Goal: Task Accomplishment & Management: Use online tool/utility

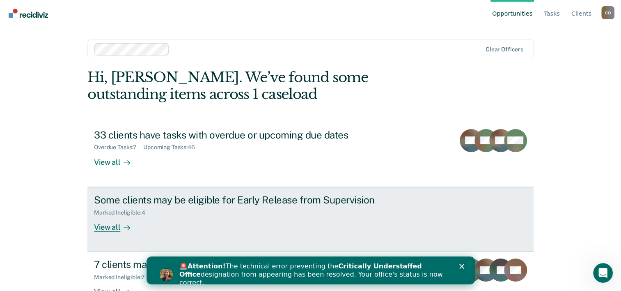
scroll to position [25, 0]
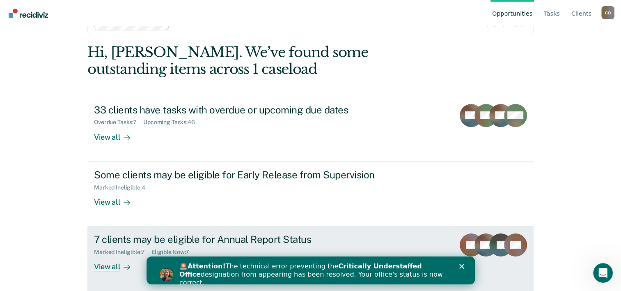
click at [159, 248] on div "Eligible Now : 7" at bounding box center [173, 251] width 44 height 7
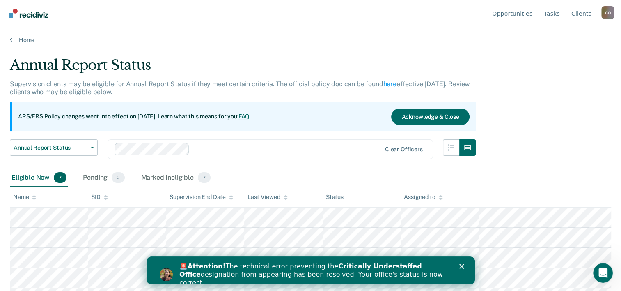
scroll to position [25, 0]
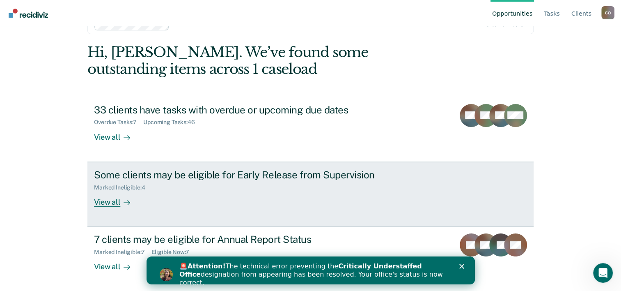
click at [103, 198] on div "View all" at bounding box center [117, 198] width 46 height 16
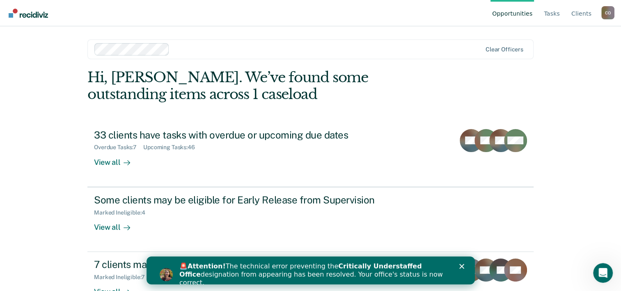
scroll to position [25, 0]
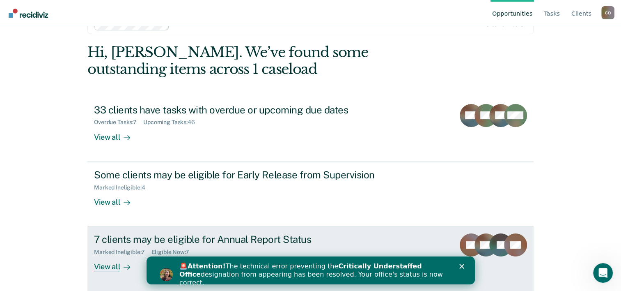
click at [103, 265] on div "View all" at bounding box center [117, 263] width 46 height 16
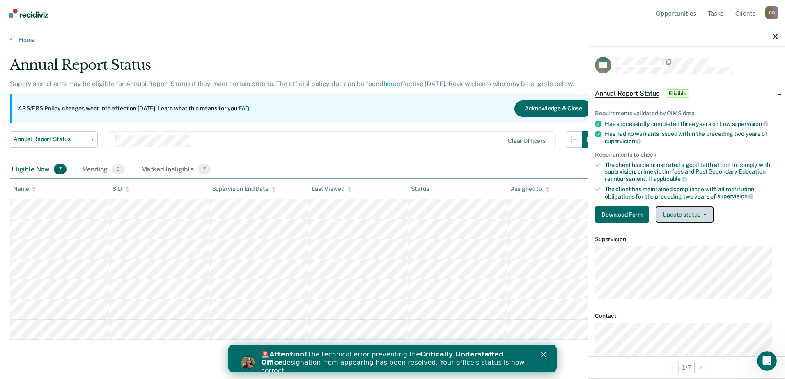
click at [627, 211] on button "Update status" at bounding box center [684, 214] width 58 height 16
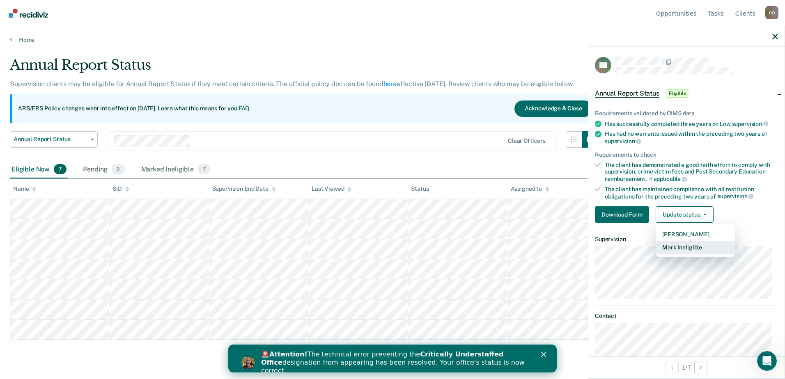
click at [627, 247] on button "Mark Ineligible" at bounding box center [694, 247] width 79 height 13
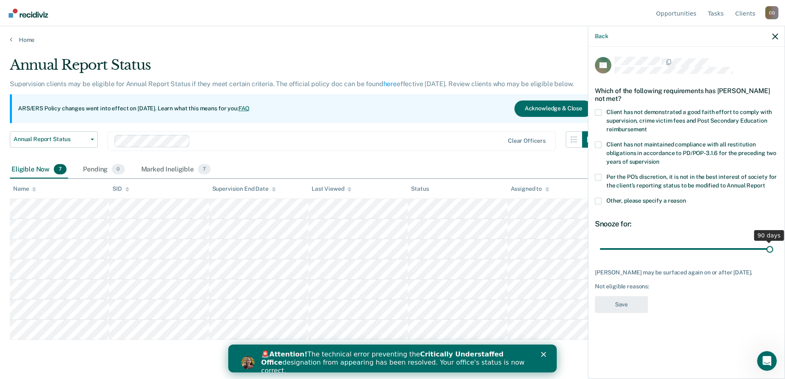
drag, startPoint x: 655, startPoint y: 245, endPoint x: 786, endPoint y: 245, distance: 130.9
type input "90"
click at [627, 245] on input "range" at bounding box center [686, 249] width 173 height 14
click at [540, 290] on div "🚨 Attention! The technical error preventing the Critically Understaffed Office …" at bounding box center [402, 363] width 282 height 30
click at [544, 290] on div "🚨 Attention! The technical error preventing the Critically Understaffed Office …" at bounding box center [392, 363] width 328 height 30
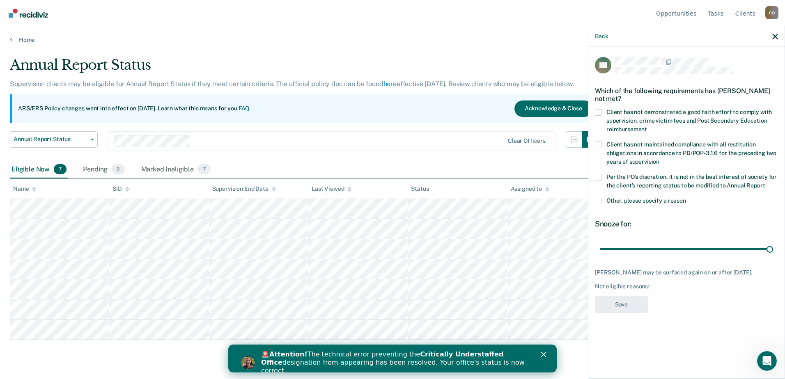
click at [543, 290] on polygon "Close" at bounding box center [543, 354] width 5 height 5
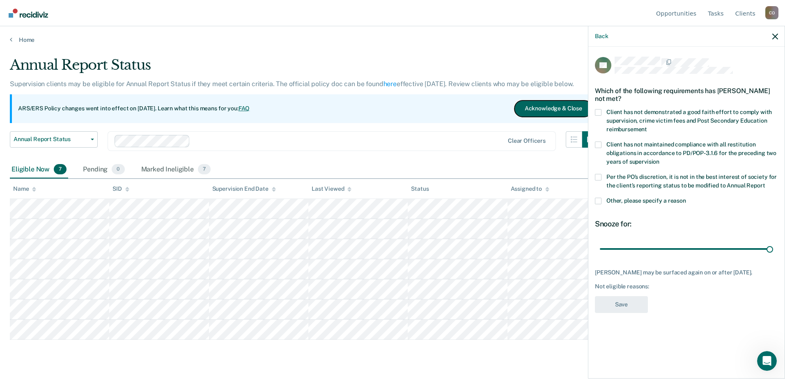
click at [538, 105] on button "Acknowledge & Close" at bounding box center [553, 109] width 78 height 16
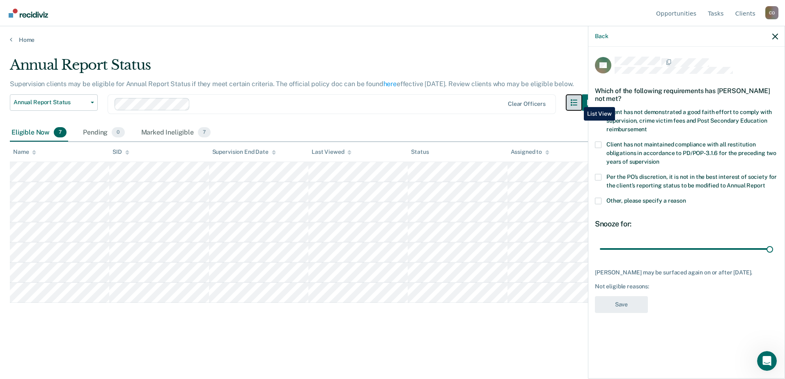
click at [577, 101] on button "button" at bounding box center [574, 102] width 16 height 16
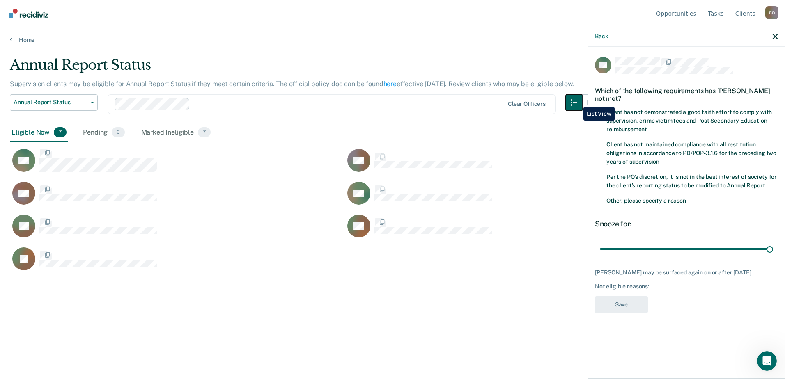
scroll to position [255, 759]
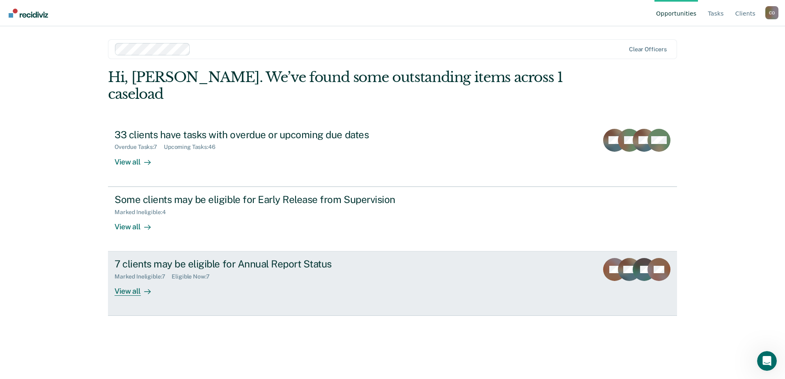
click at [136, 280] on div "View all" at bounding box center [137, 288] width 46 height 16
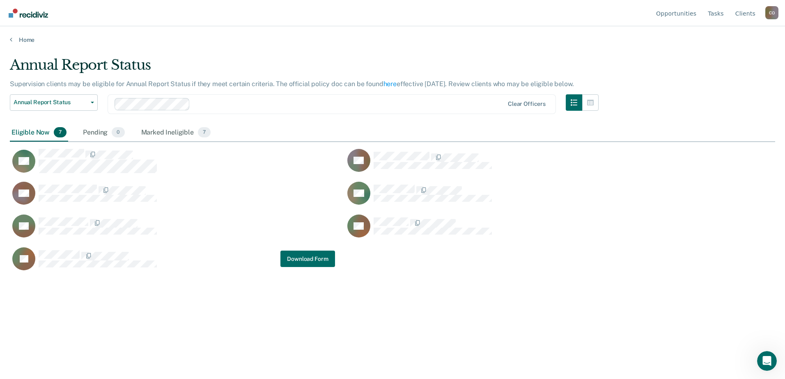
scroll to position [255, 759]
drag, startPoint x: 25, startPoint y: 133, endPoint x: 34, endPoint y: 131, distance: 9.8
click at [25, 133] on div "Eligible Now 7" at bounding box center [39, 133] width 58 height 18
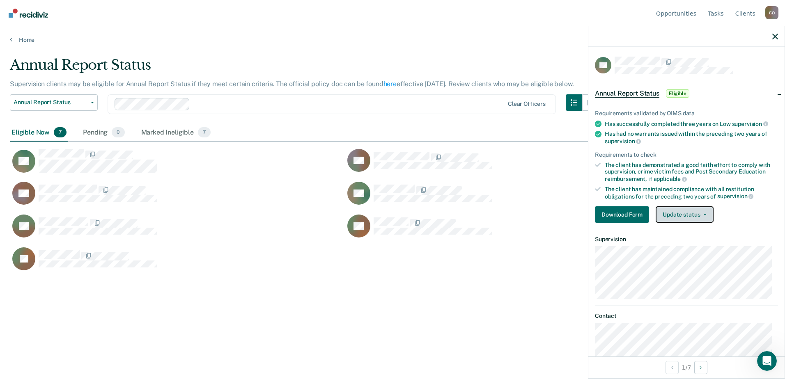
click at [627, 214] on icon "button" at bounding box center [704, 215] width 3 height 2
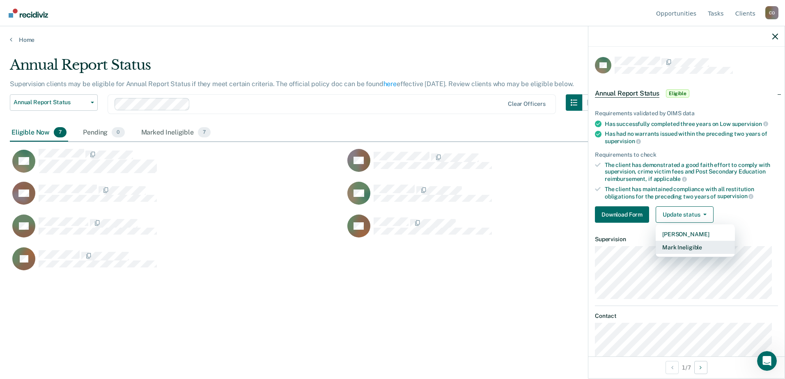
click at [627, 245] on button "Mark Ineligible" at bounding box center [694, 247] width 79 height 13
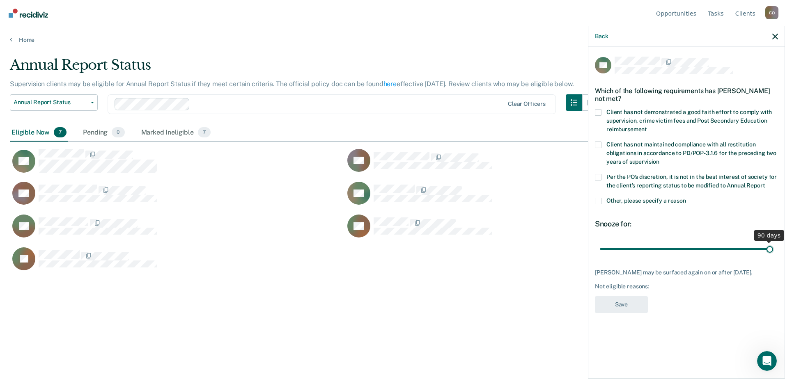
drag, startPoint x: 658, startPoint y: 248, endPoint x: 786, endPoint y: 245, distance: 127.7
type input "90"
click at [627, 245] on input "range" at bounding box center [686, 249] width 173 height 14
click at [156, 129] on div "Marked Ineligible 7" at bounding box center [176, 133] width 73 height 18
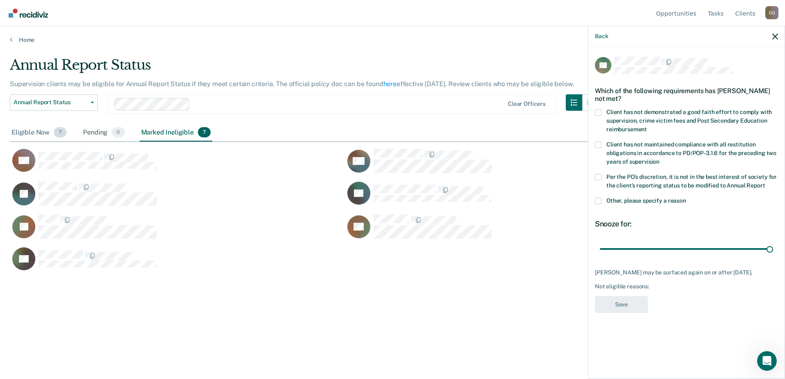
click at [35, 131] on div "Eligible Now 7" at bounding box center [39, 133] width 58 height 18
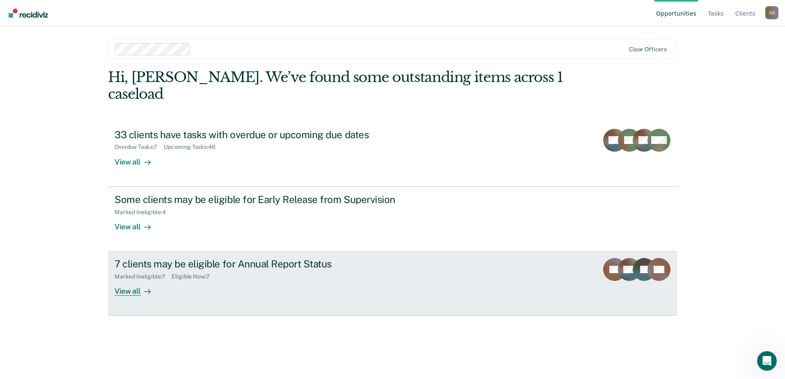
click at [183, 273] on div "Eligible Now : 7" at bounding box center [194, 276] width 44 height 7
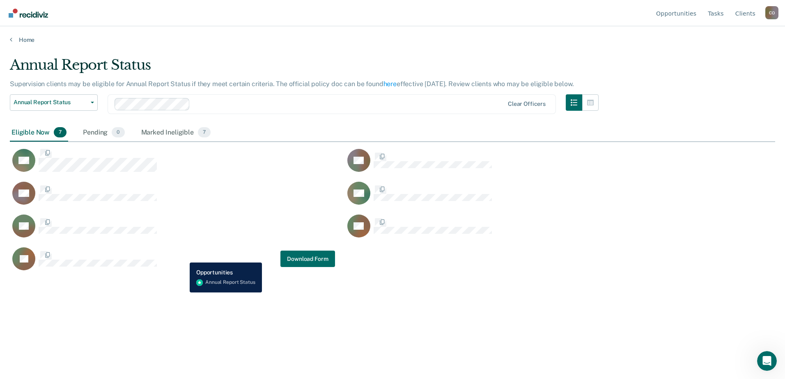
scroll to position [255, 759]
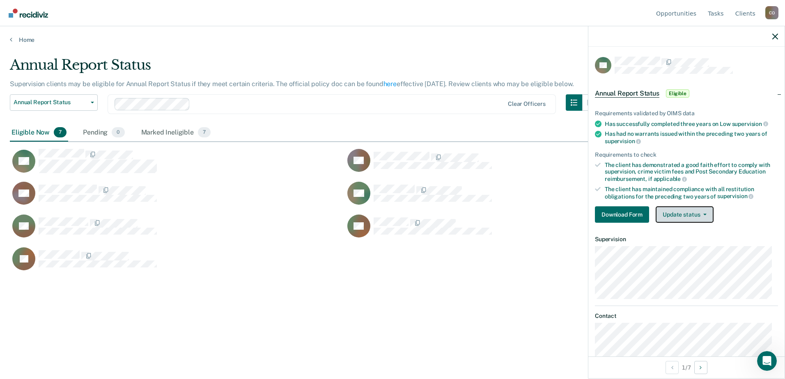
click at [627, 217] on button "Update status" at bounding box center [684, 214] width 58 height 16
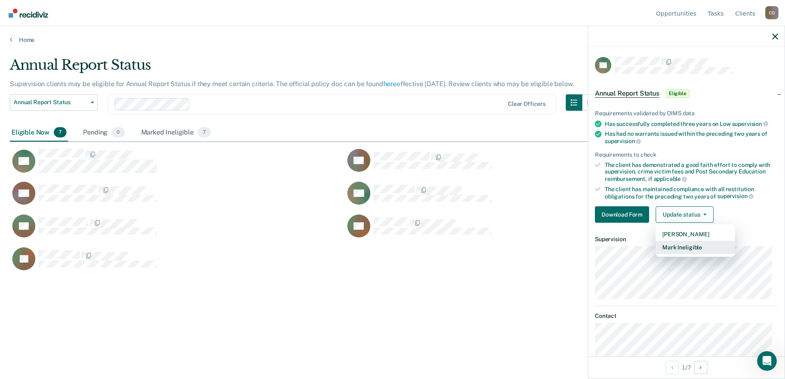
click at [627, 250] on button "Mark Ineligible" at bounding box center [694, 247] width 79 height 13
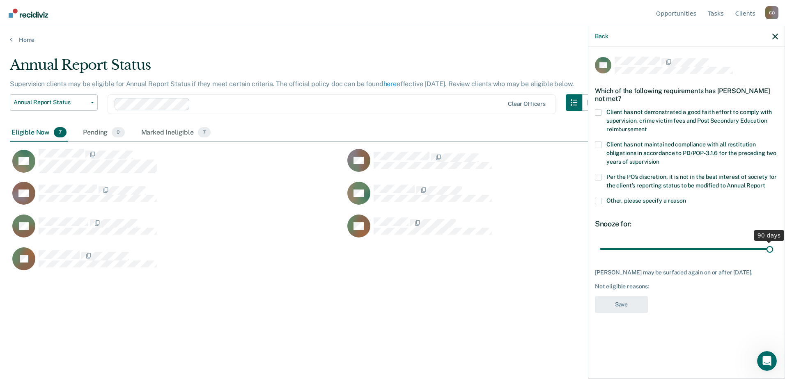
drag, startPoint x: 654, startPoint y: 243, endPoint x: 786, endPoint y: 245, distance: 132.2
type input "90"
click at [627, 245] on input "range" at bounding box center [686, 249] width 173 height 14
drag, startPoint x: 161, startPoint y: 400, endPoint x: -2, endPoint y: 400, distance: 162.5
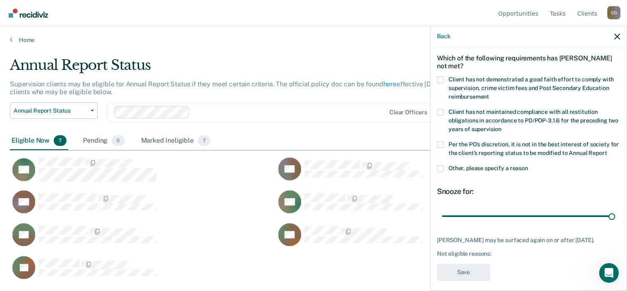
scroll to position [47, 0]
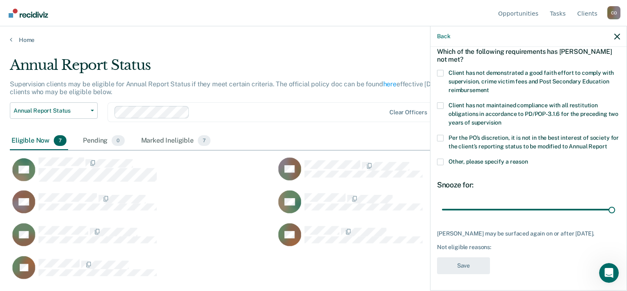
click at [435, 64] on div "AK Which of the following requirements has [PERSON_NAME] not met? Client has no…" at bounding box center [528, 168] width 196 height 242
click at [440, 70] on span at bounding box center [440, 73] width 7 height 7
click at [489, 87] on input "Client has not demonstrated a good faith effort to comply with supervision, cri…" at bounding box center [489, 87] width 0 height 0
click at [465, 270] on button "Save" at bounding box center [463, 265] width 53 height 17
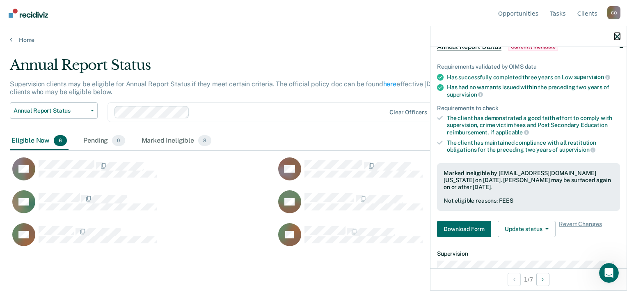
click at [616, 38] on icon "button" at bounding box center [617, 37] width 6 height 6
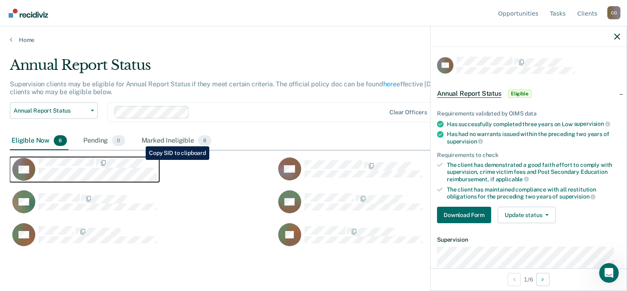
click at [144, 158] on div "CaseloadOpportunityCell-02038486" at bounding box center [98, 162] width 118 height 10
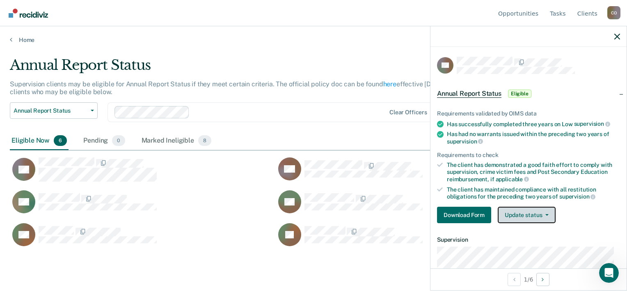
click at [544, 214] on span "button" at bounding box center [545, 215] width 7 height 2
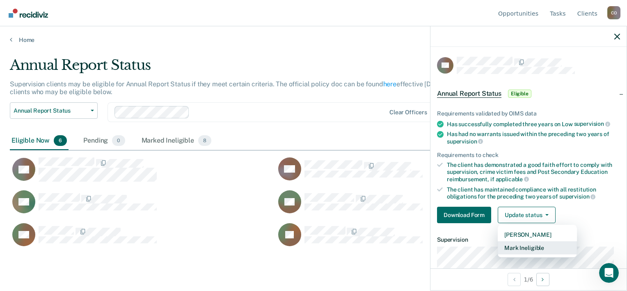
click at [522, 245] on button "Mark Ineligible" at bounding box center [537, 247] width 79 height 13
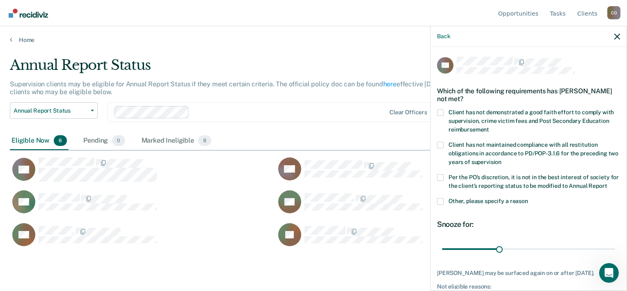
click at [438, 108] on div "Which of the following requirements has [PERSON_NAME] not met?" at bounding box center [528, 94] width 183 height 29
click at [440, 115] on label "Client has not demonstrated a good faith effort to comply with supervision, cri…" at bounding box center [528, 122] width 183 height 26
click at [489, 126] on input "Client has not demonstrated a good faith effort to comply with supervision, cri…" at bounding box center [489, 126] width 0 height 0
drag, startPoint x: 498, startPoint y: 258, endPoint x: 628, endPoint y: 262, distance: 130.6
type input "90"
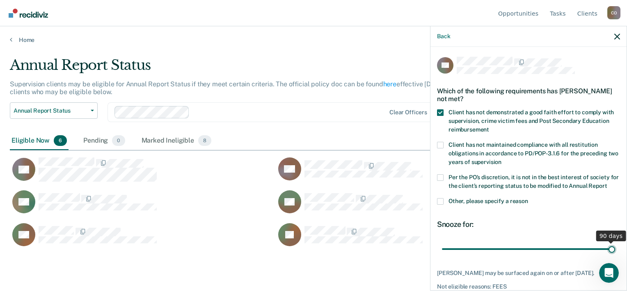
click at [615, 256] on input "range" at bounding box center [528, 249] width 173 height 14
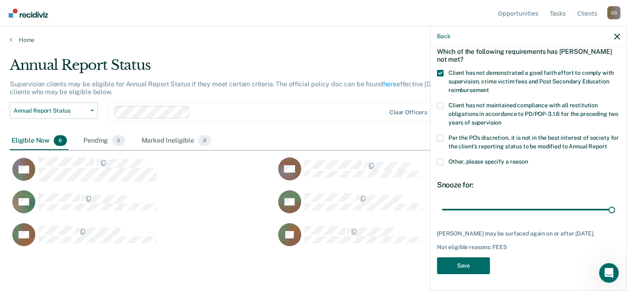
scroll to position [49, 0]
click at [463, 270] on button "Save" at bounding box center [463, 265] width 53 height 17
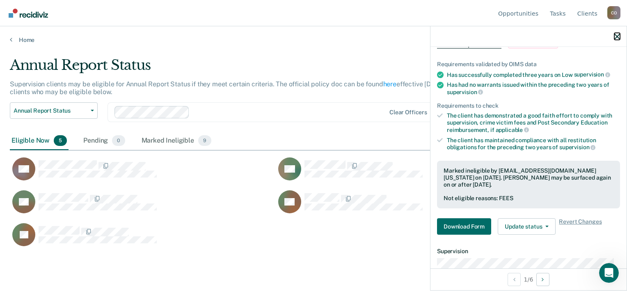
click at [616, 33] on button "button" at bounding box center [617, 36] width 6 height 7
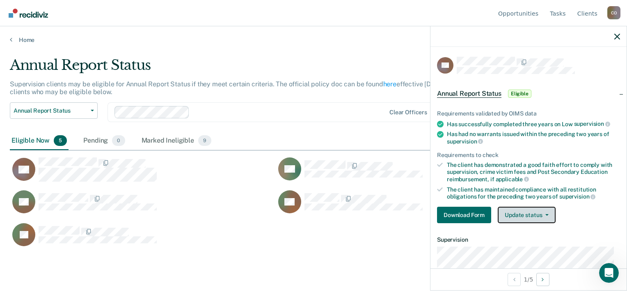
click at [548, 214] on button "Update status" at bounding box center [527, 214] width 58 height 16
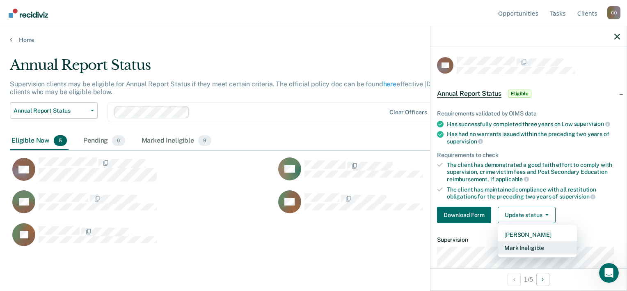
click at [529, 248] on button "Mark Ineligible" at bounding box center [537, 247] width 79 height 13
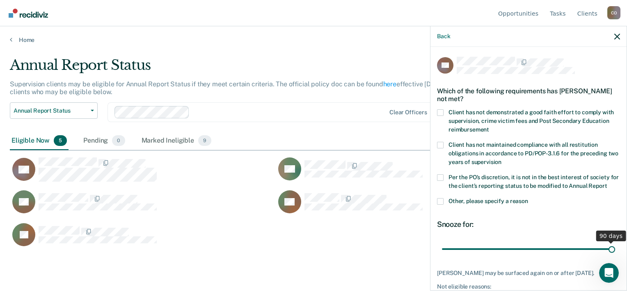
drag, startPoint x: 496, startPoint y: 255, endPoint x: 623, endPoint y: 256, distance: 126.8
type input "90"
click at [615, 256] on input "range" at bounding box center [528, 249] width 173 height 14
click at [439, 112] on span at bounding box center [440, 112] width 7 height 7
click at [489, 126] on input "Client has not demonstrated a good faith effort to comply with supervision, cri…" at bounding box center [489, 126] width 0 height 0
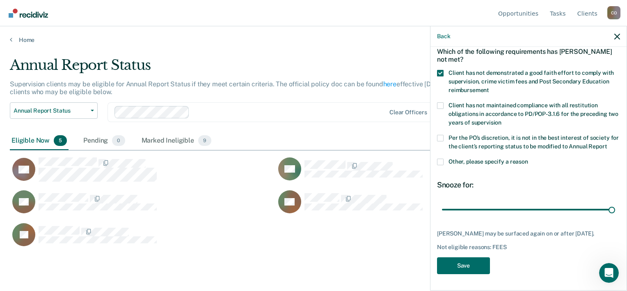
scroll to position [54, 0]
click at [465, 265] on button "Save" at bounding box center [463, 265] width 53 height 17
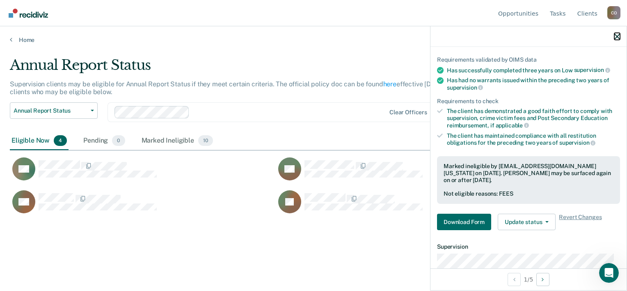
click at [619, 34] on icon "button" at bounding box center [617, 37] width 6 height 6
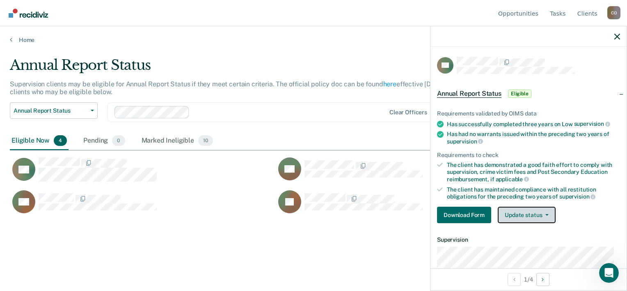
click at [545, 216] on button "Update status" at bounding box center [527, 214] width 58 height 16
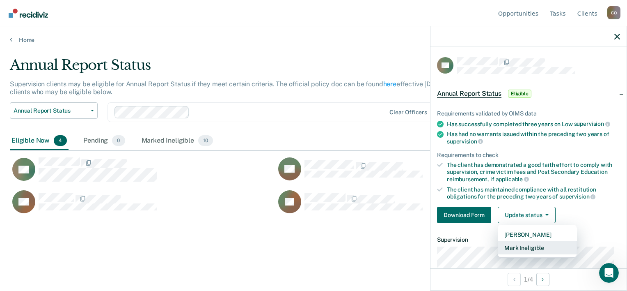
click at [532, 245] on button "Mark Ineligible" at bounding box center [537, 247] width 79 height 13
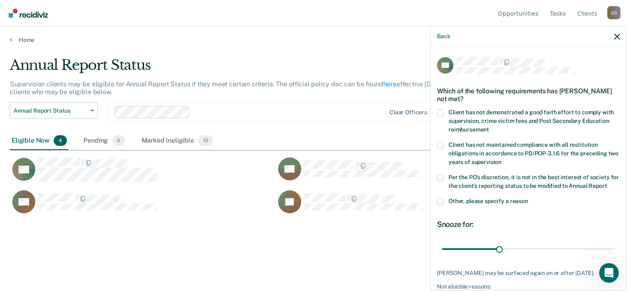
click at [440, 109] on span at bounding box center [440, 112] width 7 height 7
click at [489, 126] on input "Client has not demonstrated a good faith effort to comply with supervision, cri…" at bounding box center [489, 126] width 0 height 0
drag, startPoint x: 499, startPoint y: 256, endPoint x: 623, endPoint y: 255, distance: 124.3
type input "90"
click at [615, 254] on input "range" at bounding box center [528, 249] width 173 height 14
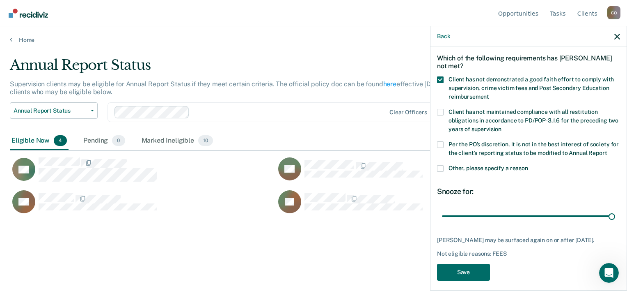
scroll to position [47, 0]
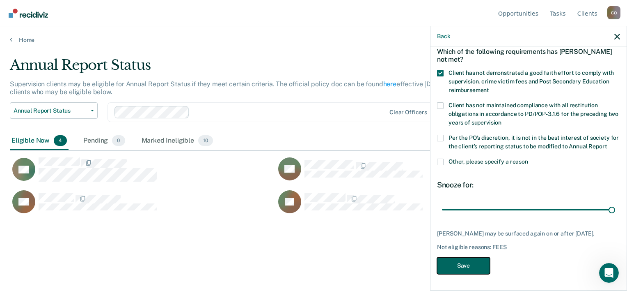
click at [467, 266] on button "Save" at bounding box center [463, 265] width 53 height 17
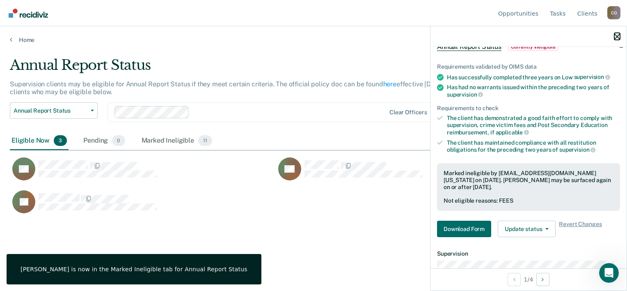
click at [619, 36] on icon "button" at bounding box center [617, 37] width 6 height 6
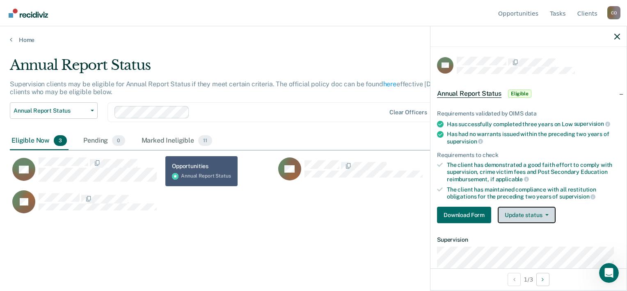
click at [546, 215] on button "Update status" at bounding box center [527, 214] width 58 height 16
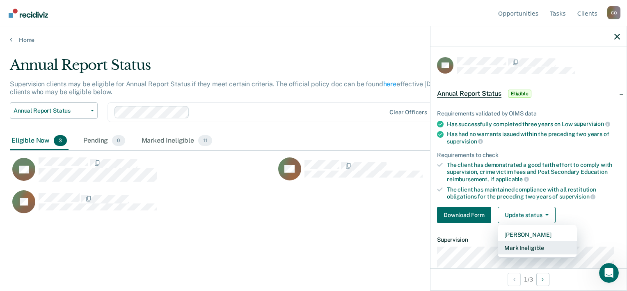
click at [524, 246] on button "Mark Ineligible" at bounding box center [537, 247] width 79 height 13
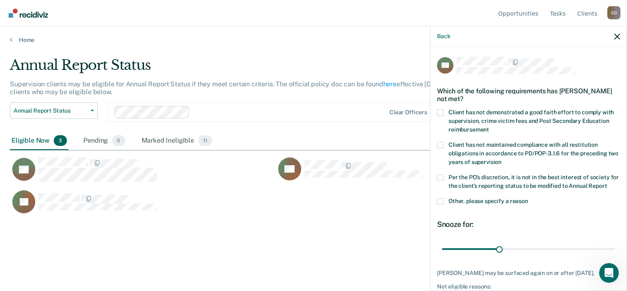
click at [440, 109] on span at bounding box center [440, 112] width 7 height 7
click at [489, 126] on input "Client has not demonstrated a good faith effort to comply with supervision, cri…" at bounding box center [489, 126] width 0 height 0
drag, startPoint x: 497, startPoint y: 256, endPoint x: 627, endPoint y: 250, distance: 129.4
type input "90"
click at [615, 250] on input "range" at bounding box center [528, 249] width 173 height 14
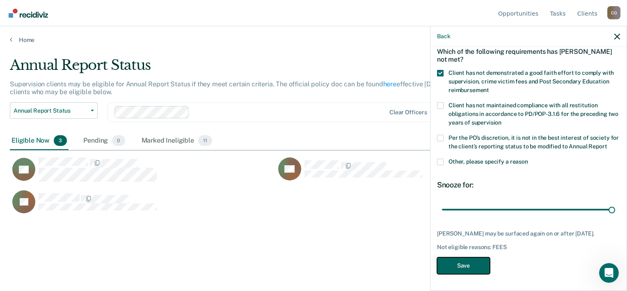
click at [461, 268] on button "Save" at bounding box center [463, 265] width 53 height 17
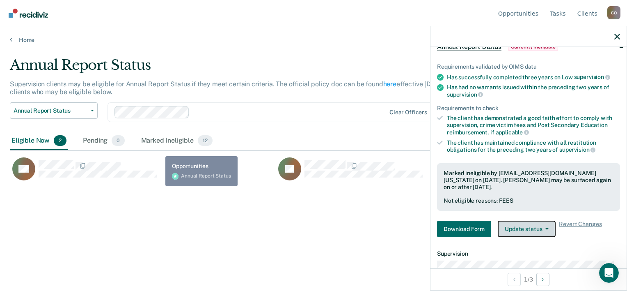
click at [547, 228] on icon "button" at bounding box center [546, 229] width 3 height 2
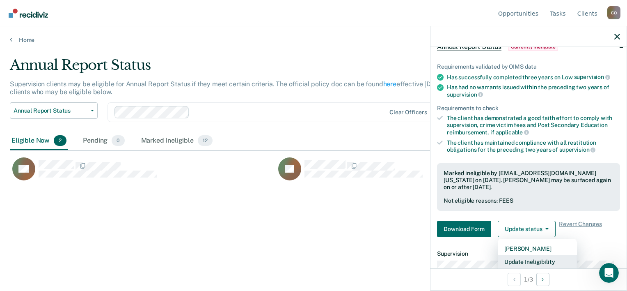
click at [535, 261] on button "Update Ineligibility" at bounding box center [537, 261] width 79 height 13
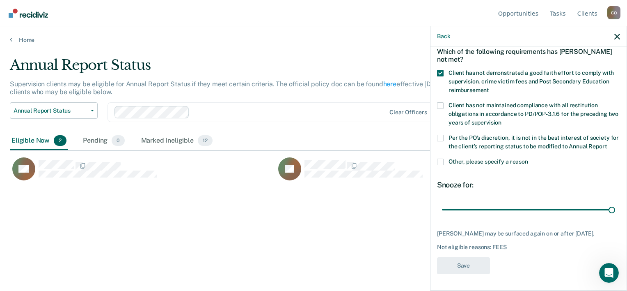
click at [614, 34] on div "Back" at bounding box center [528, 36] width 196 height 21
click at [614, 36] on div "Back" at bounding box center [528, 36] width 196 height 21
click at [616, 35] on icon "button" at bounding box center [617, 37] width 6 height 6
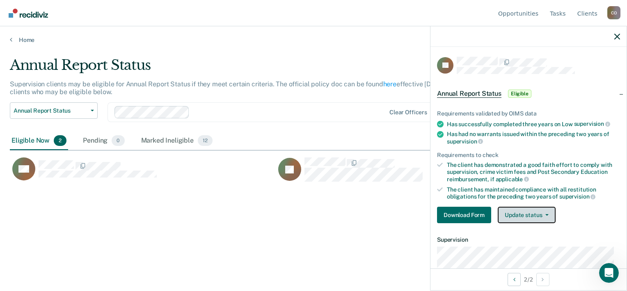
click at [543, 214] on span "button" at bounding box center [545, 215] width 7 height 2
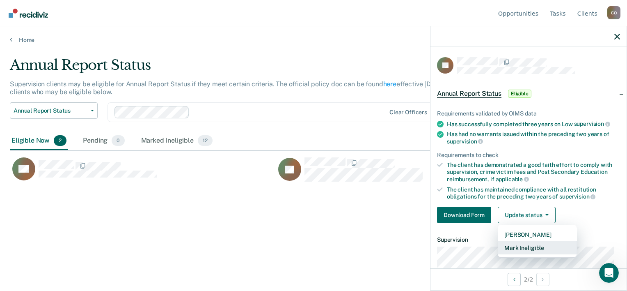
click at [524, 243] on button "Mark Ineligible" at bounding box center [537, 247] width 79 height 13
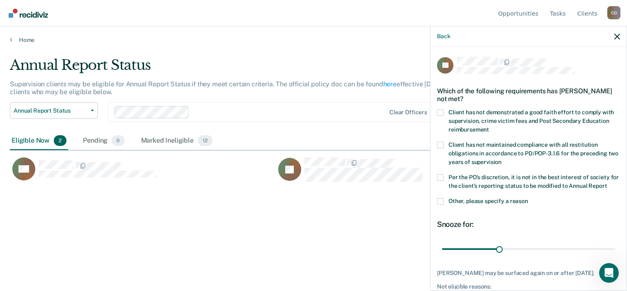
click at [440, 112] on span at bounding box center [440, 112] width 7 height 7
click at [489, 126] on input "Client has not demonstrated a good faith effort to comply with supervision, cri…" at bounding box center [489, 126] width 0 height 0
drag, startPoint x: 497, startPoint y: 255, endPoint x: 625, endPoint y: 250, distance: 128.1
type input "90"
click at [615, 250] on input "range" at bounding box center [528, 249] width 173 height 14
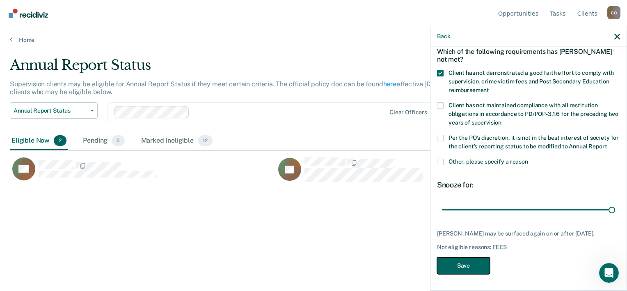
click at [465, 266] on button "Save" at bounding box center [463, 265] width 53 height 17
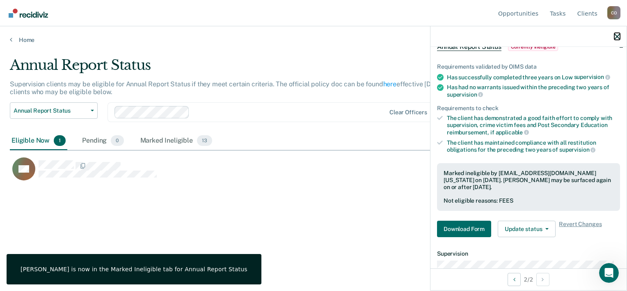
click at [616, 37] on icon "button" at bounding box center [617, 37] width 6 height 6
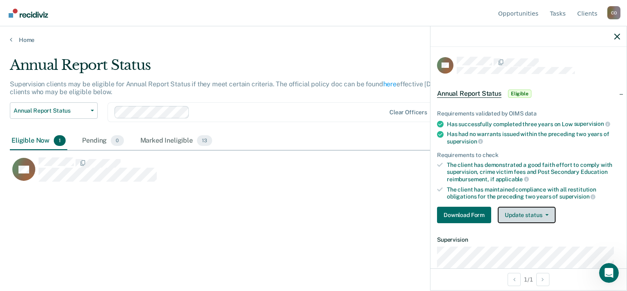
click at [548, 214] on button "Update status" at bounding box center [527, 214] width 58 height 16
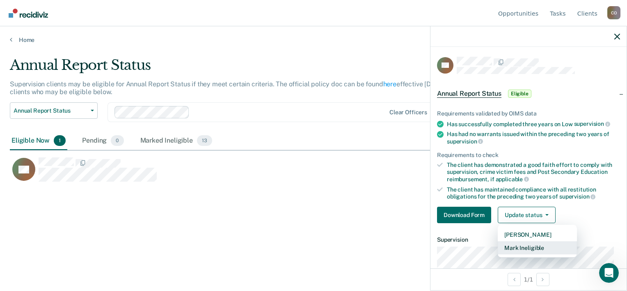
click at [533, 246] on button "Mark Ineligible" at bounding box center [537, 247] width 79 height 13
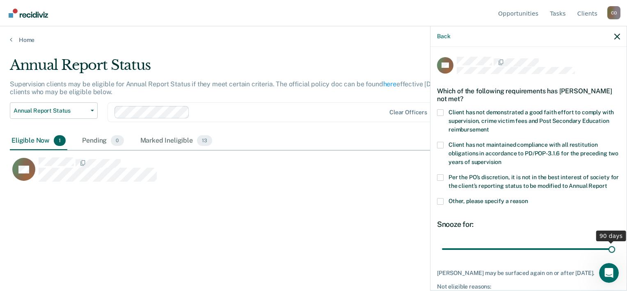
drag, startPoint x: 497, startPoint y: 256, endPoint x: 628, endPoint y: 251, distance: 131.8
type input "90"
click at [615, 251] on input "range" at bounding box center [528, 249] width 173 height 14
drag, startPoint x: 609, startPoint y: 256, endPoint x: 627, endPoint y: 252, distance: 18.1
click at [627, 252] on html "Looks like you’re using Internet Explorer 11. For faster loading and a better e…" at bounding box center [313, 145] width 627 height 291
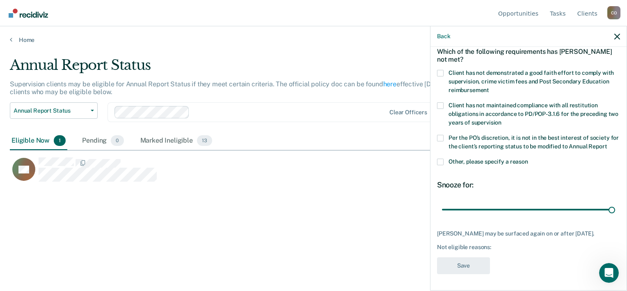
click at [439, 70] on span at bounding box center [440, 73] width 7 height 7
click at [489, 87] on input "Client has not demonstrated a good faith effort to comply with supervision, cri…" at bounding box center [489, 87] width 0 height 0
click at [466, 267] on button "Save" at bounding box center [463, 265] width 53 height 17
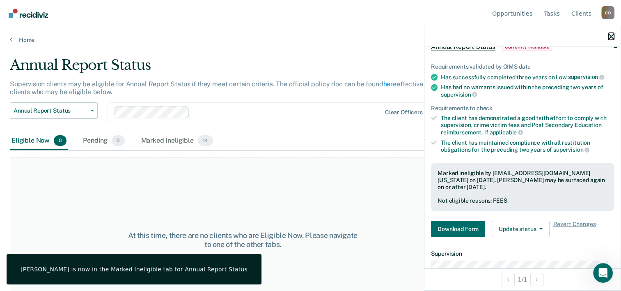
click at [613, 36] on icon "button" at bounding box center [611, 37] width 6 height 6
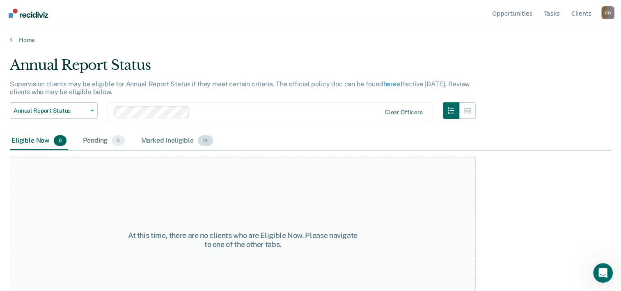
click at [160, 144] on div "Marked Ineligible 14" at bounding box center [177, 141] width 75 height 18
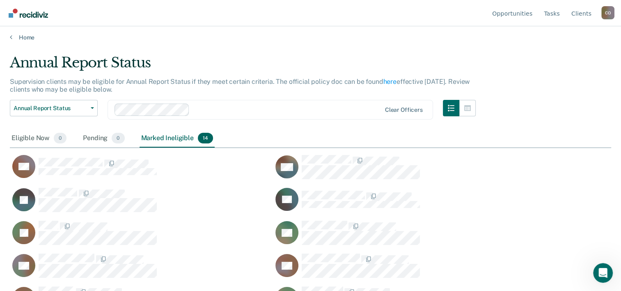
scroll to position [0, 0]
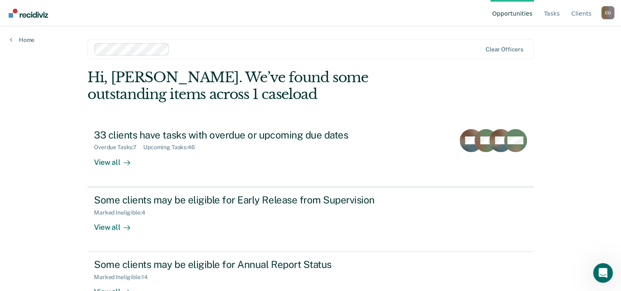
scroll to position [25, 0]
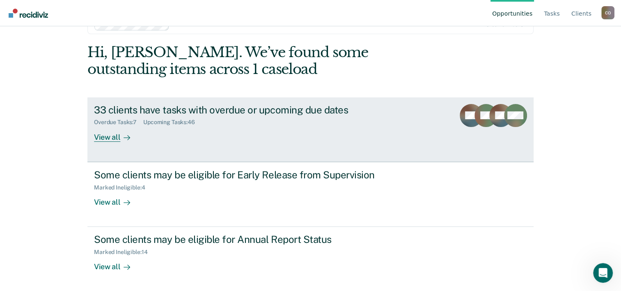
click at [151, 121] on div "Upcoming Tasks : 46" at bounding box center [172, 122] width 58 height 7
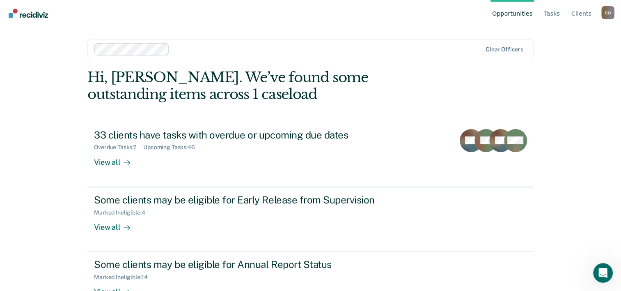
scroll to position [25, 0]
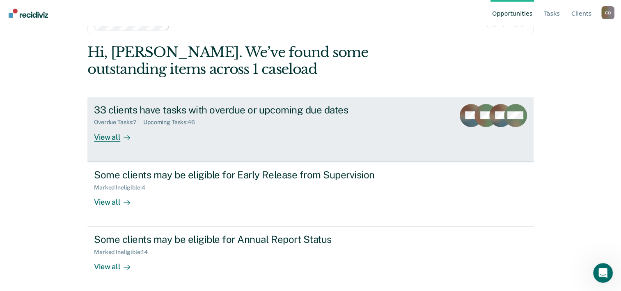
click at [102, 135] on div "View all" at bounding box center [117, 134] width 46 height 16
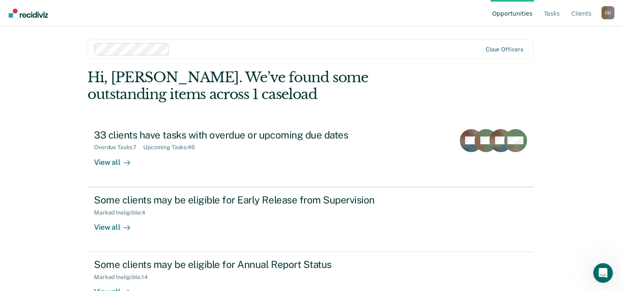
scroll to position [25, 0]
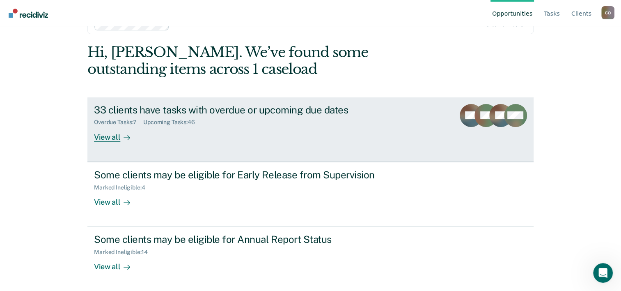
click at [155, 121] on div "Upcoming Tasks : 46" at bounding box center [172, 122] width 58 height 7
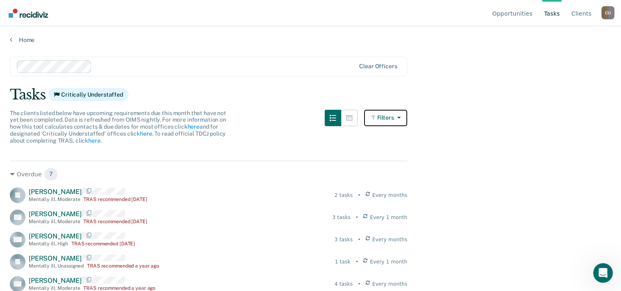
click at [403, 120] on button "Filters" at bounding box center [386, 118] width 44 height 16
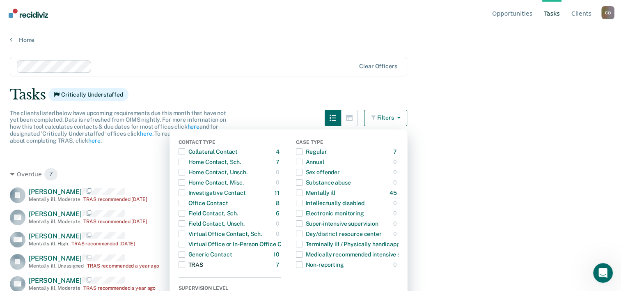
drag, startPoint x: 185, startPoint y: 263, endPoint x: 183, endPoint y: 269, distance: 6.5
click at [184, 264] on span "Dropdown Menu" at bounding box center [182, 264] width 7 height 7
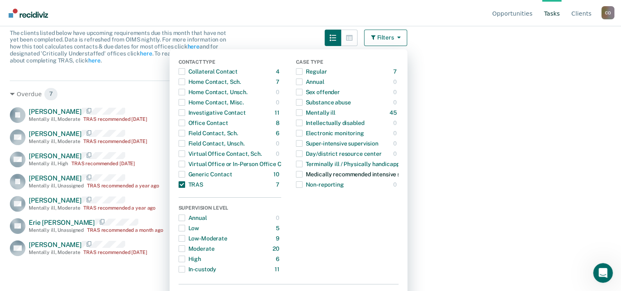
scroll to position [100, 0]
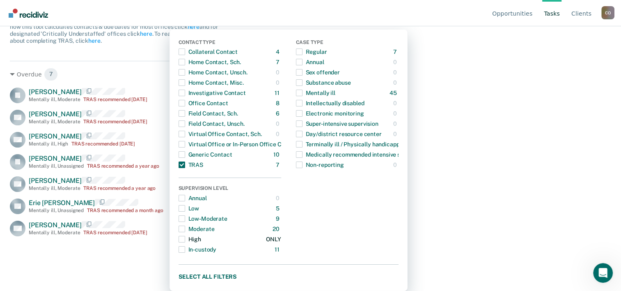
click at [185, 238] on span "Dropdown Menu" at bounding box center [182, 239] width 7 height 7
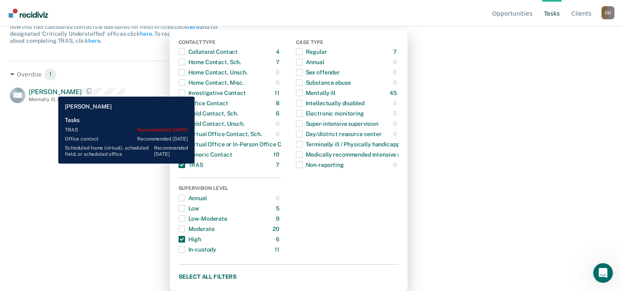
click at [52, 90] on span "[PERSON_NAME]" at bounding box center [55, 92] width 53 height 8
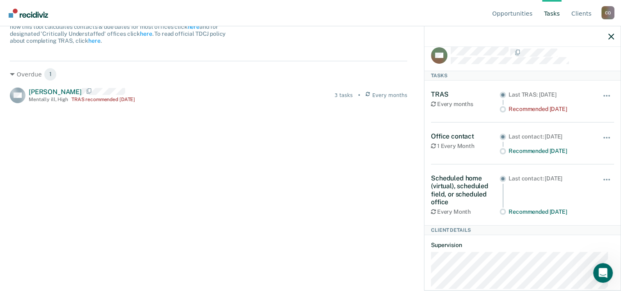
scroll to position [0, 0]
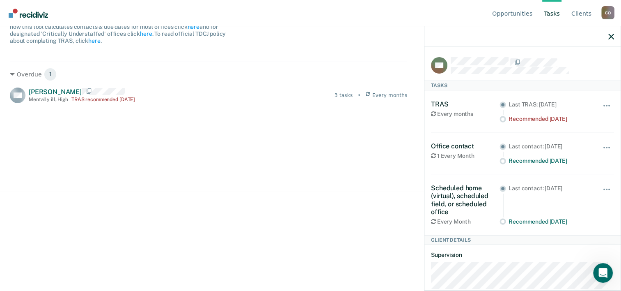
click at [23, 213] on div "Overdue 1 AW [PERSON_NAME] Mentally ill , High TRAS recommended [DATE] 3 tasks …" at bounding box center [208, 160] width 397 height 199
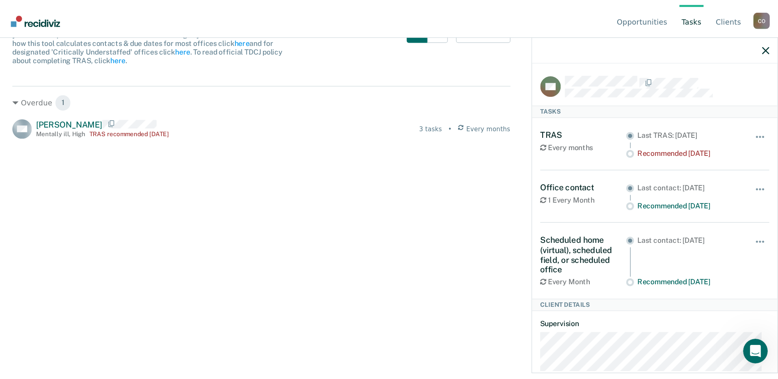
scroll to position [69, 0]
